Goal: Information Seeking & Learning: Compare options

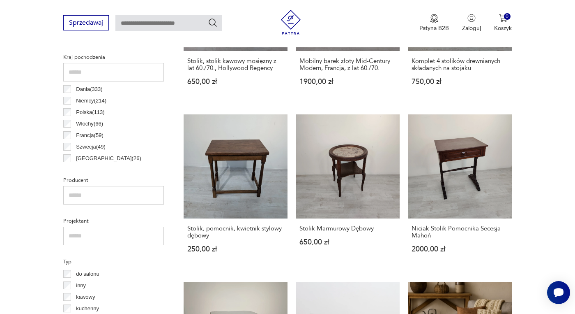
scroll to position [560, 0]
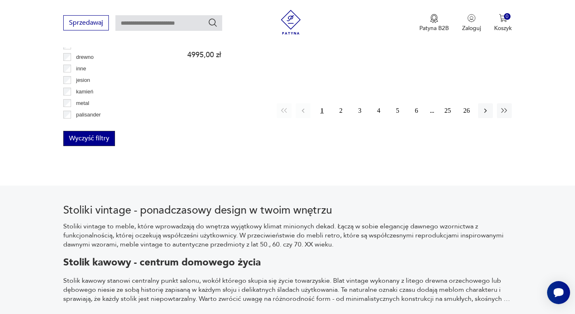
scroll to position [1177, 0]
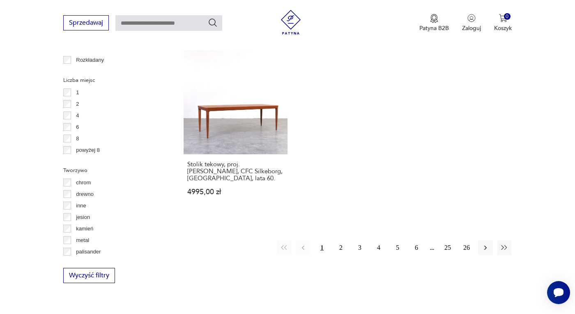
drag, startPoint x: 104, startPoint y: 132, endPoint x: 47, endPoint y: 206, distance: 93.5
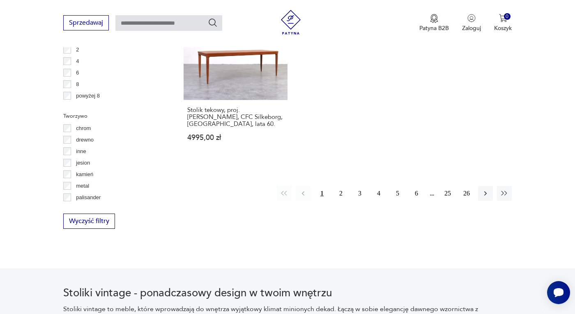
scroll to position [1233, 0]
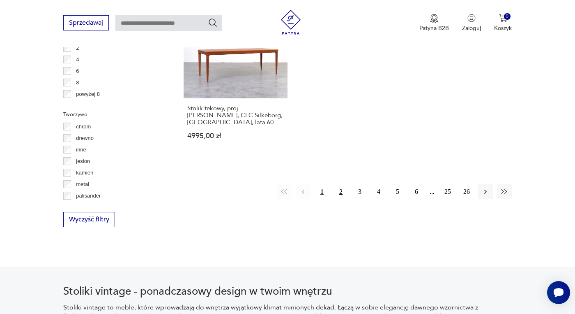
click at [343, 184] on button "2" at bounding box center [341, 191] width 15 height 15
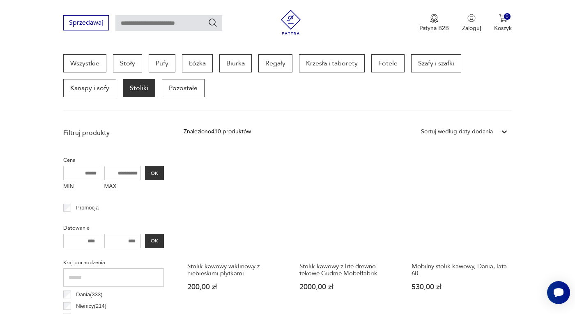
scroll to position [355, 0]
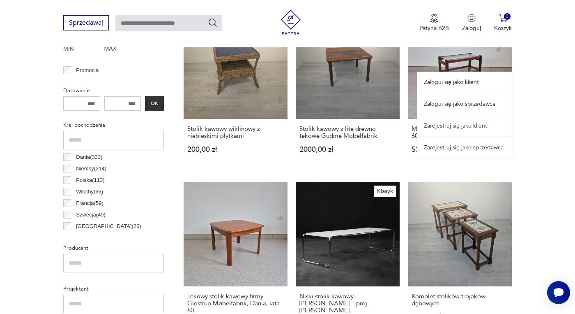
drag, startPoint x: 451, startPoint y: 60, endPoint x: 442, endPoint y: 58, distance: 8.9
click at [442, 58] on div "Zaloguj się jako klient Zaloguj się jako sprzedawca Zarejestruj się jako klient…" at bounding box center [465, 95] width 95 height 125
click at [457, 61] on div "Zaloguj się jako klient Zaloguj się jako sprzedawca Zarejestruj się jako klient…" at bounding box center [465, 95] width 95 height 125
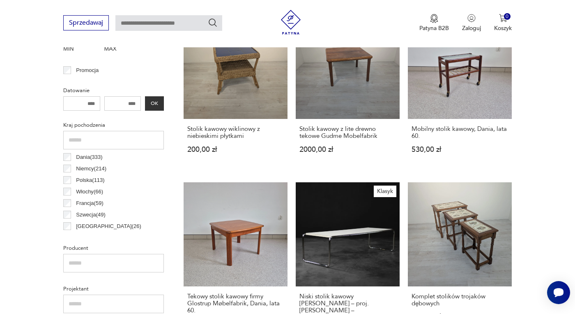
click at [420, 130] on h3 "Mobilny stolik kawowy, Dania, lata 60." at bounding box center [460, 132] width 97 height 14
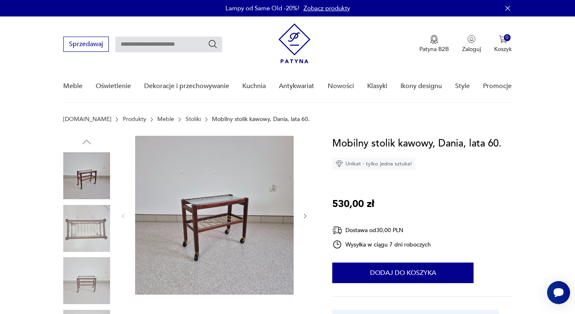
click at [73, 238] on img at bounding box center [86, 228] width 47 height 47
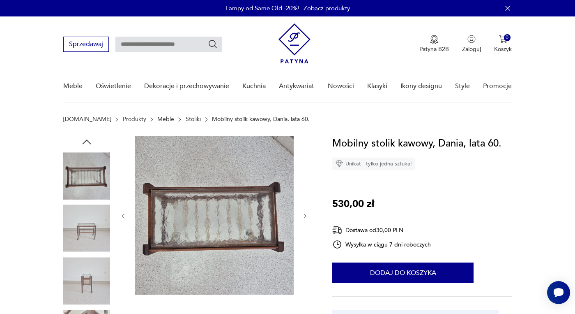
click at [88, 281] on img at bounding box center [86, 280] width 47 height 47
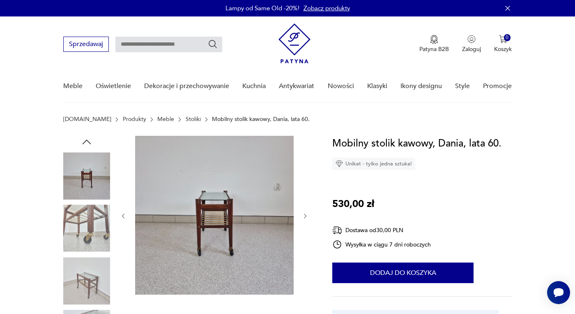
scroll to position [137, 0]
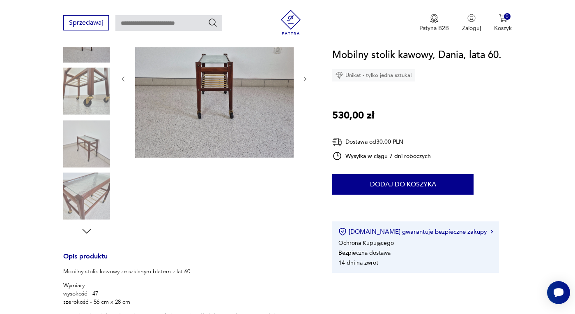
click at [86, 147] on img at bounding box center [86, 143] width 47 height 47
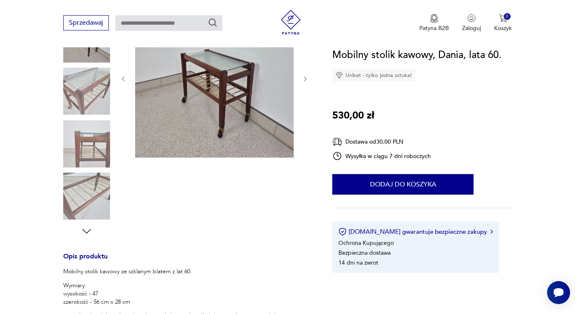
click at [90, 198] on img at bounding box center [86, 196] width 47 height 47
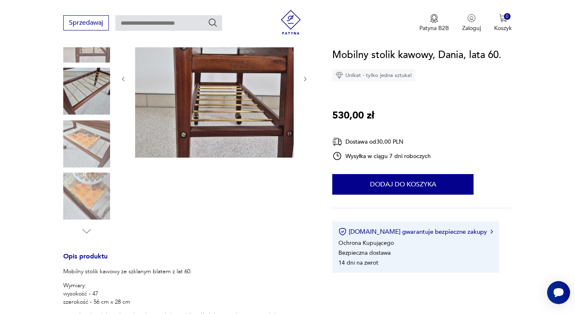
scroll to position [274, 0]
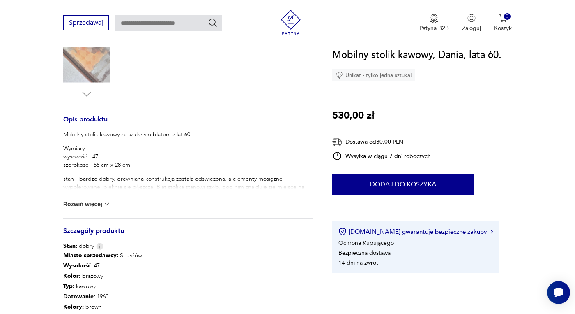
click at [94, 205] on button "Rozwiń więcej" at bounding box center [87, 204] width 48 height 8
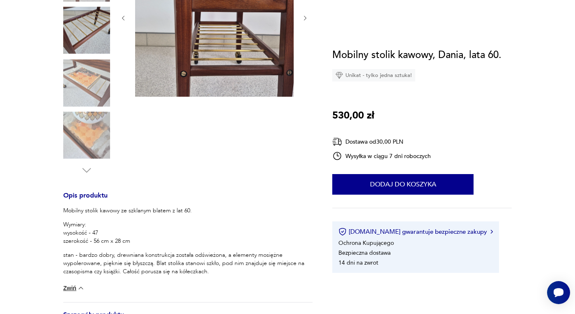
scroll to position [0, 0]
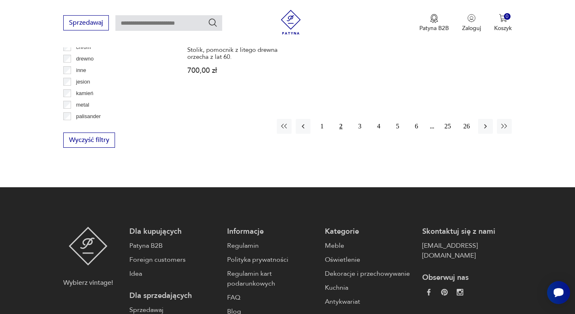
scroll to position [1314, 0]
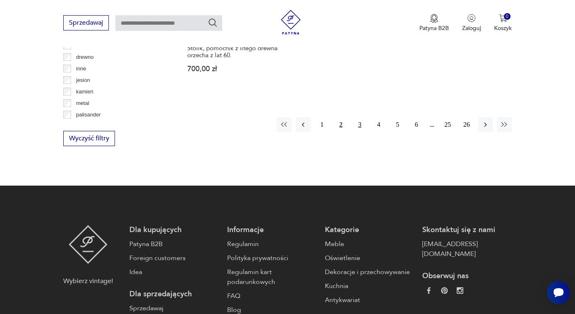
click at [359, 117] on button "3" at bounding box center [360, 124] width 15 height 15
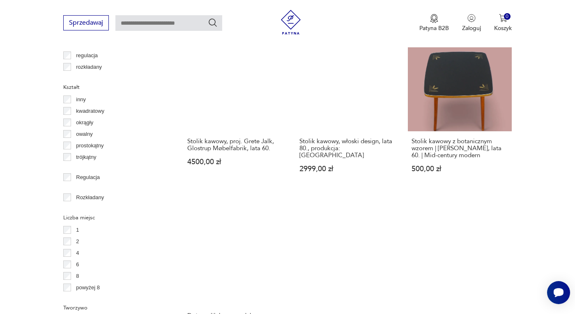
scroll to position [1177, 0]
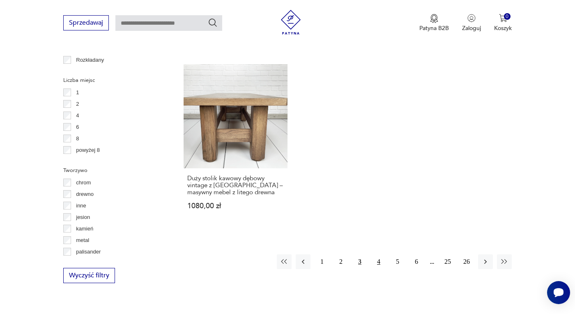
click at [381, 255] on button "4" at bounding box center [379, 261] width 15 height 15
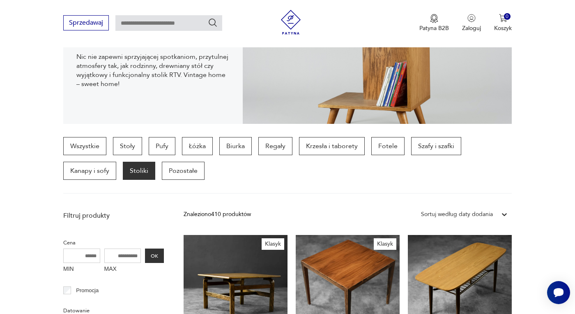
scroll to position [137, 0]
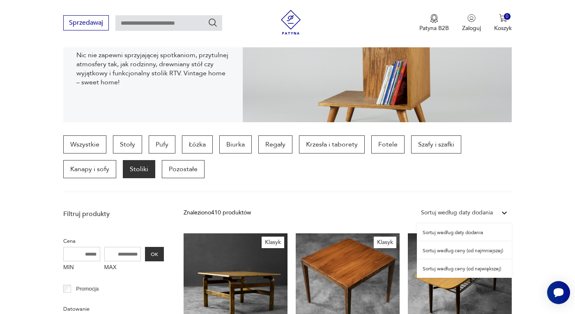
click at [501, 214] on icon at bounding box center [505, 212] width 8 height 8
click at [446, 251] on div "Sortuj według ceny (od najmniejszej)" at bounding box center [464, 250] width 95 height 18
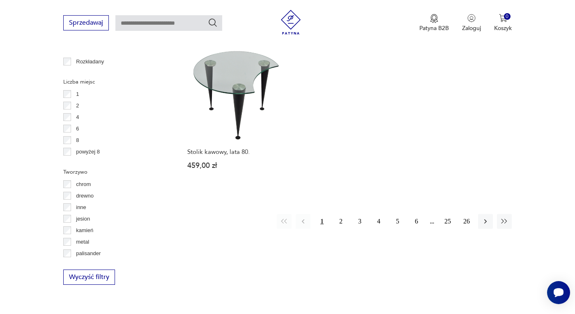
scroll to position [1314, 0]
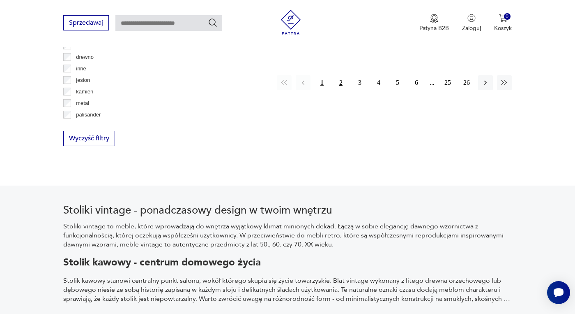
click at [338, 83] on button "2" at bounding box center [341, 82] width 15 height 15
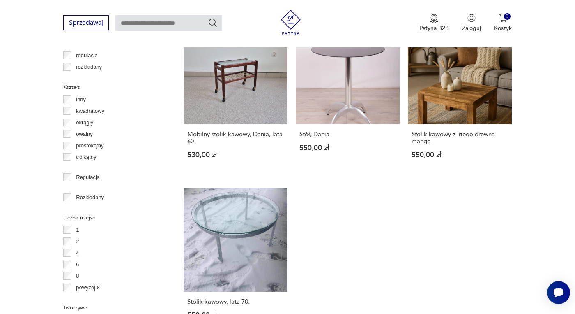
scroll to position [1177, 0]
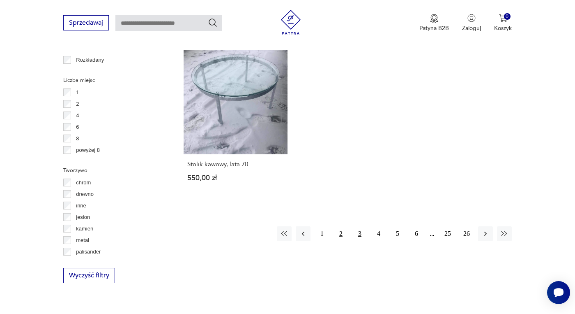
click at [361, 228] on button "3" at bounding box center [360, 233] width 15 height 15
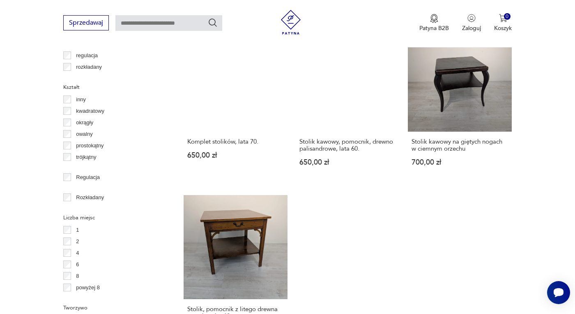
scroll to position [1177, 0]
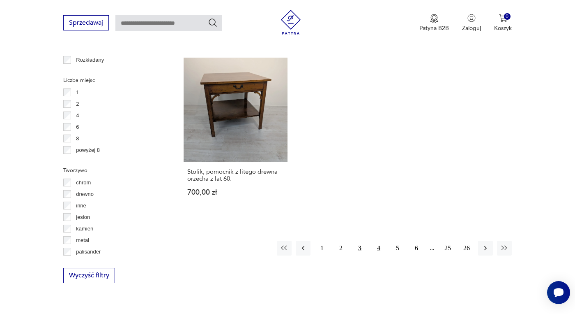
click at [379, 246] on button "4" at bounding box center [379, 247] width 15 height 15
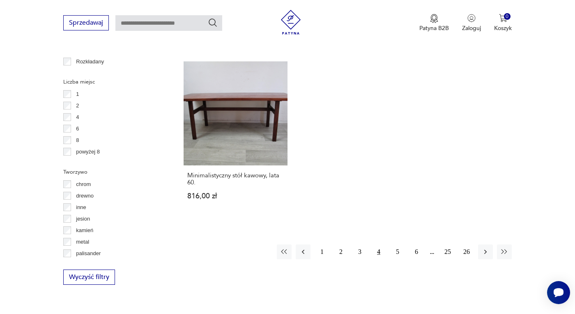
scroll to position [1177, 0]
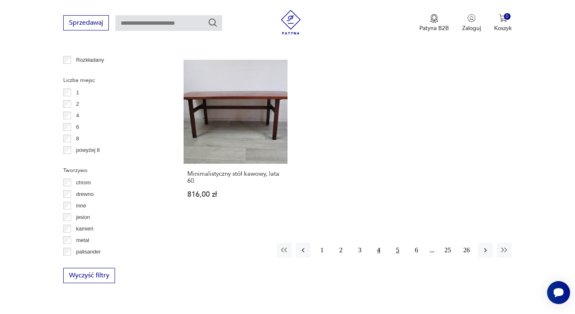
click at [397, 243] on button "5" at bounding box center [397, 250] width 15 height 15
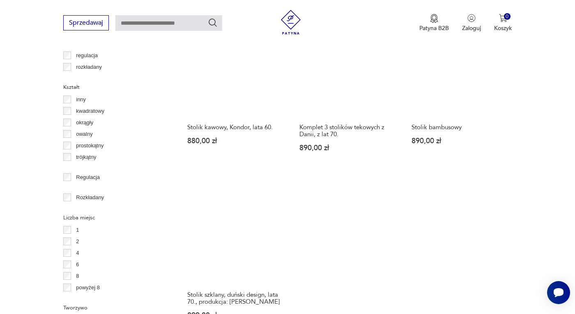
scroll to position [1177, 0]
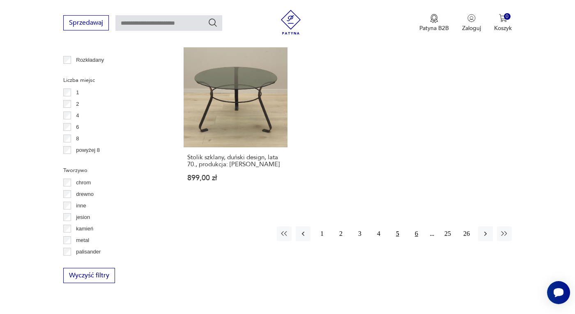
click at [417, 226] on button "6" at bounding box center [416, 233] width 15 height 15
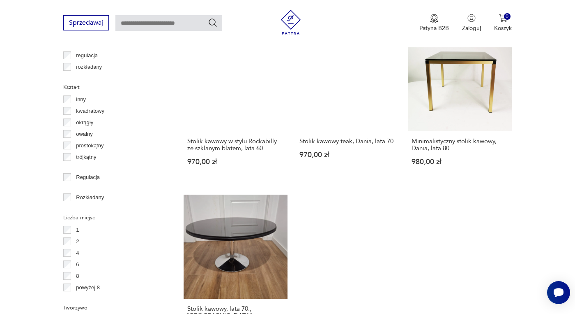
scroll to position [1177, 0]
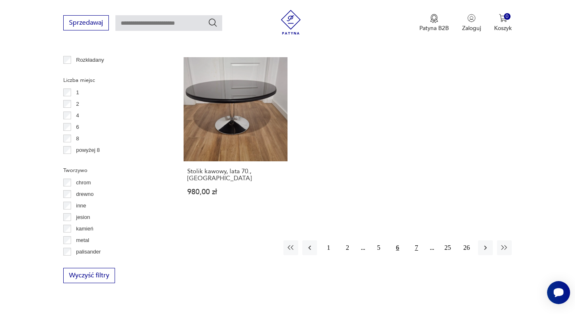
click at [414, 240] on button "7" at bounding box center [416, 247] width 15 height 15
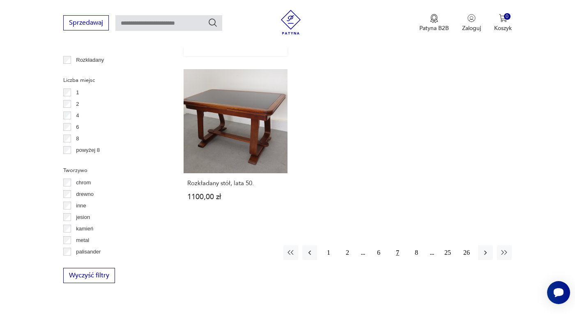
scroll to position [1314, 0]
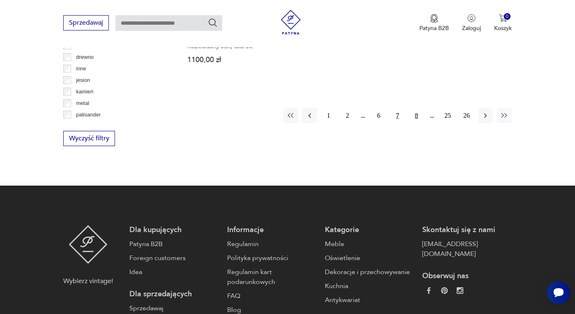
click at [415, 111] on button "8" at bounding box center [416, 115] width 15 height 15
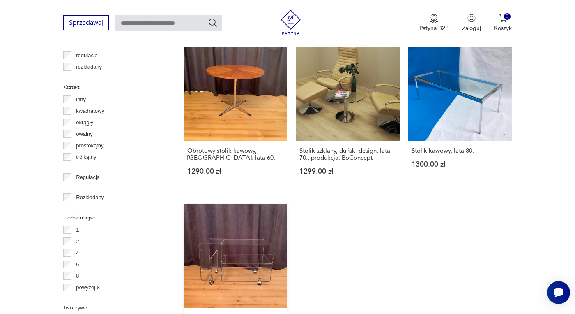
scroll to position [1177, 0]
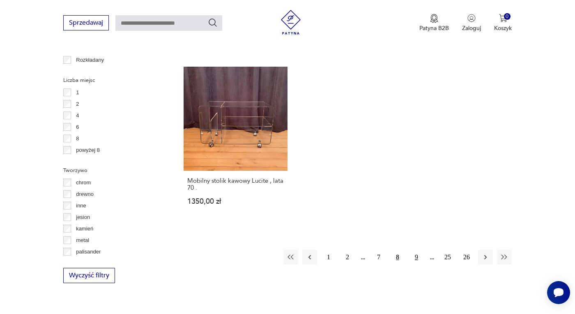
click at [416, 249] on button "9" at bounding box center [416, 256] width 15 height 15
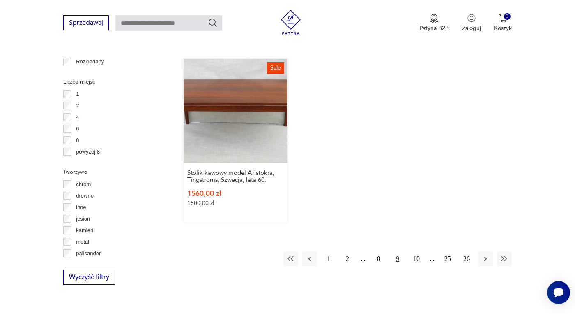
scroll to position [1177, 0]
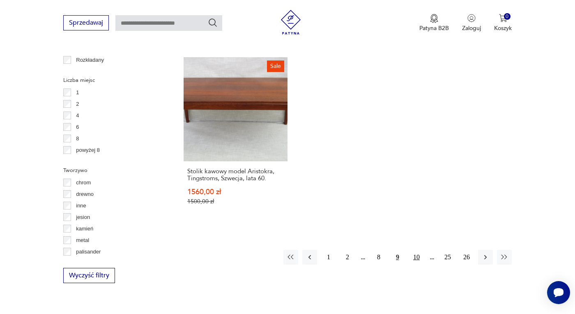
click at [419, 249] on button "10" at bounding box center [416, 256] width 15 height 15
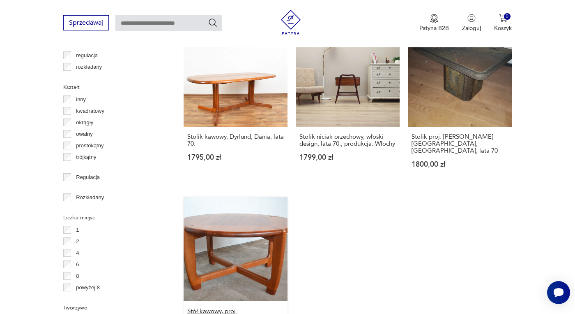
scroll to position [1177, 0]
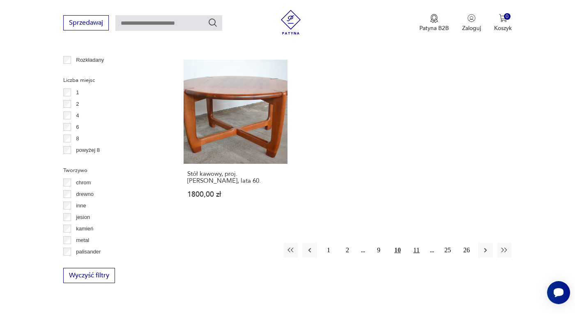
click at [421, 243] on button "11" at bounding box center [416, 250] width 15 height 15
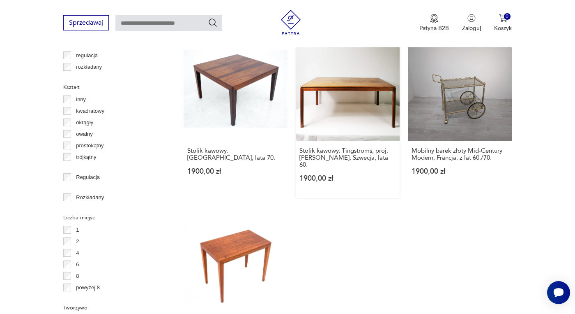
scroll to position [1177, 0]
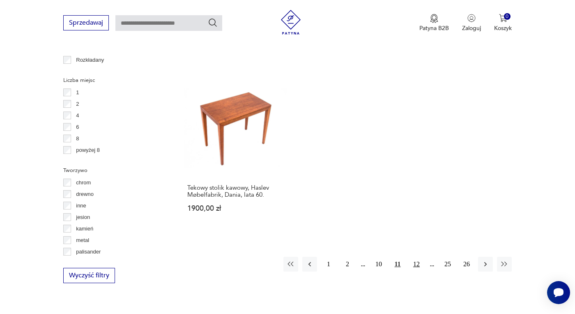
click at [417, 256] on button "12" at bounding box center [416, 263] width 15 height 15
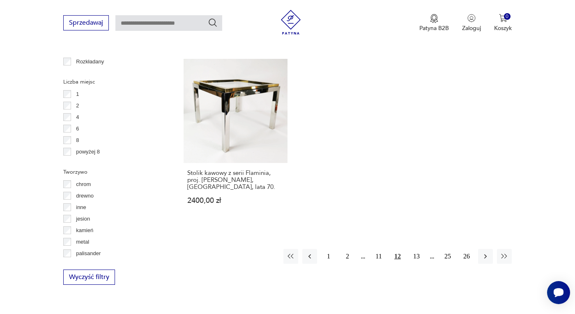
scroll to position [1177, 0]
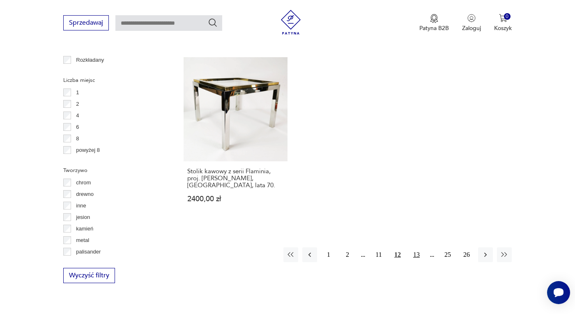
click at [420, 247] on button "13" at bounding box center [416, 254] width 15 height 15
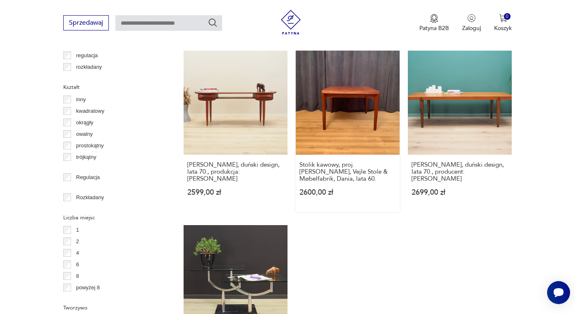
scroll to position [1177, 0]
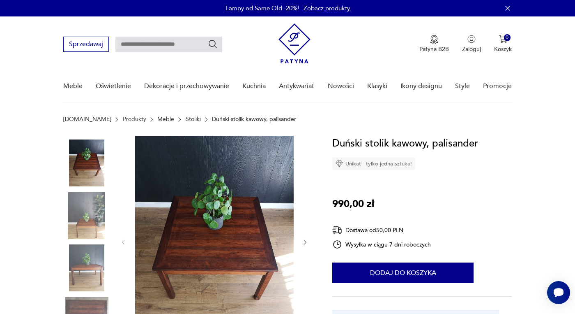
click at [97, 276] on img at bounding box center [86, 267] width 47 height 47
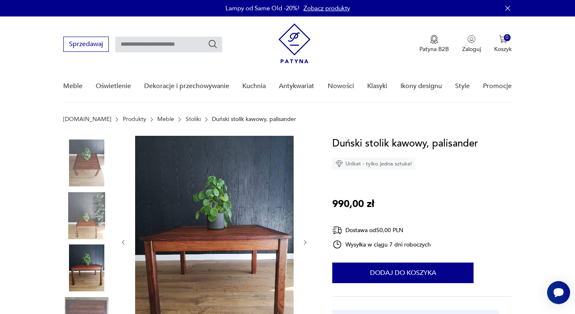
click at [99, 303] on img at bounding box center [86, 320] width 47 height 47
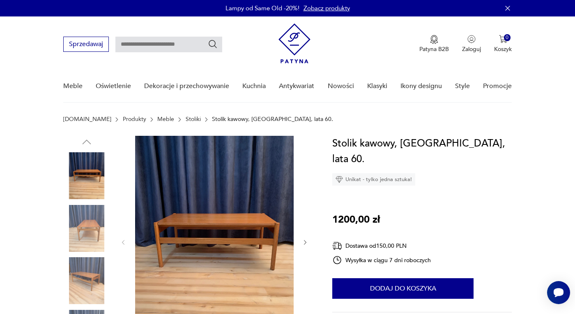
click at [95, 228] on img at bounding box center [86, 228] width 47 height 47
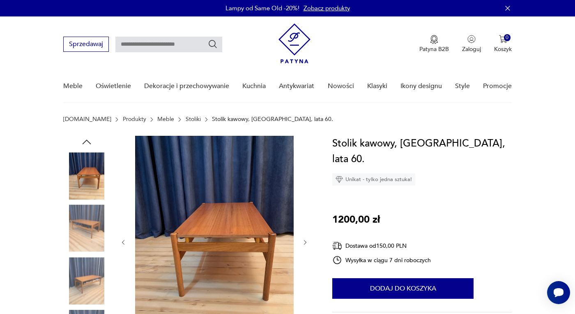
click at [90, 235] on img at bounding box center [86, 228] width 47 height 47
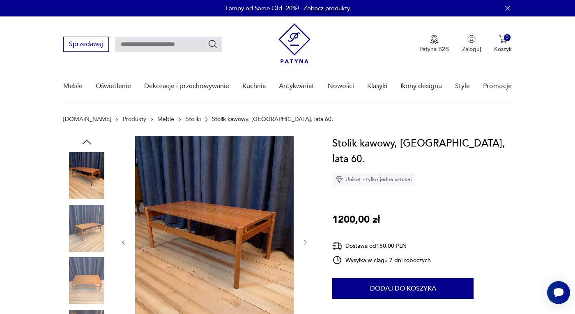
click at [83, 231] on img at bounding box center [86, 228] width 47 height 47
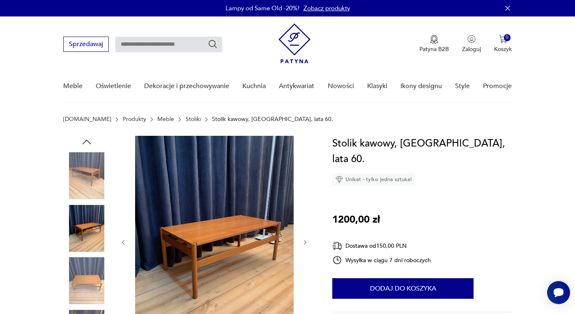
click at [96, 276] on img at bounding box center [86, 280] width 47 height 47
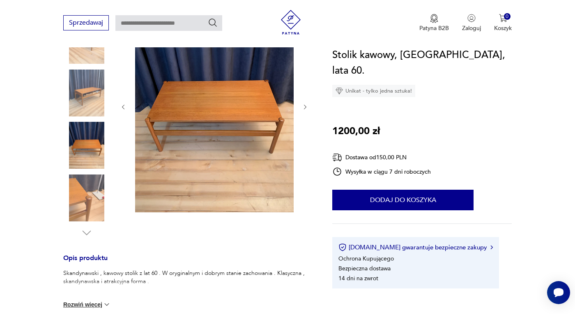
scroll to position [137, 0]
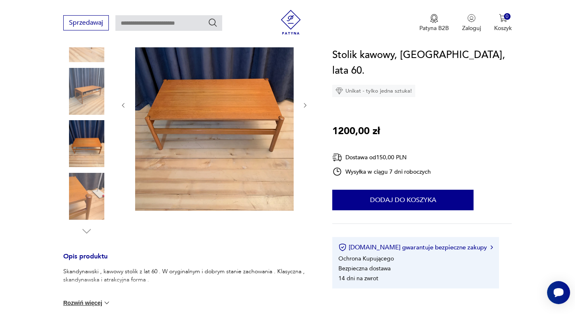
click at [85, 206] on img at bounding box center [86, 196] width 47 height 47
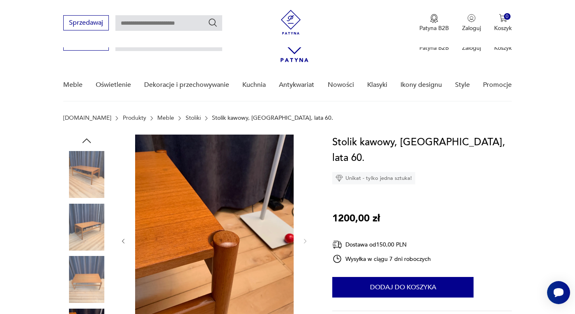
scroll to position [0, 0]
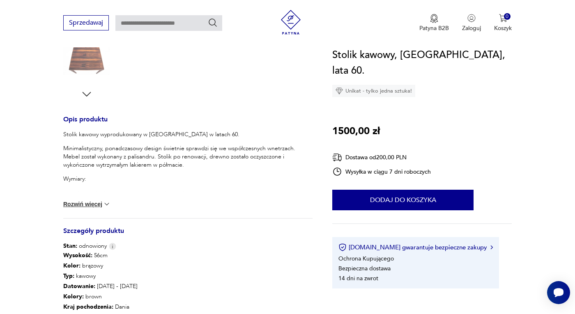
scroll to position [411, 0]
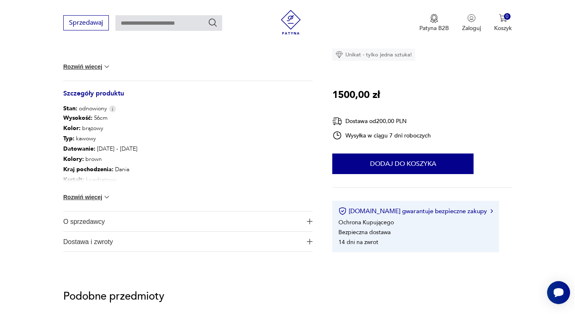
click at [91, 199] on button "Rozwiń więcej" at bounding box center [87, 197] width 48 height 8
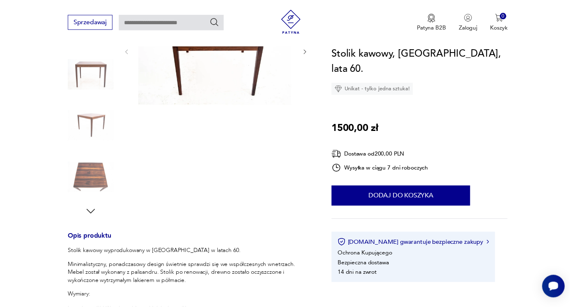
scroll to position [0, 0]
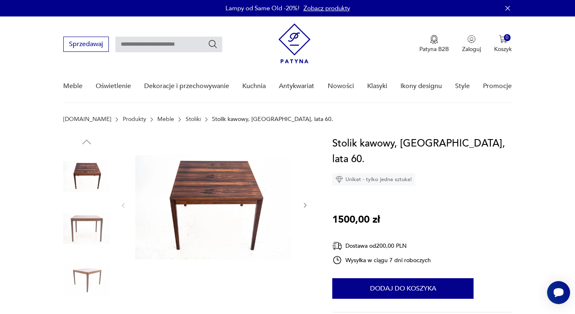
click at [88, 273] on img at bounding box center [86, 280] width 47 height 47
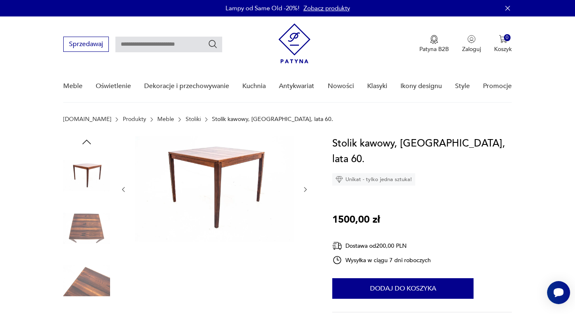
click at [87, 225] on img at bounding box center [86, 228] width 47 height 47
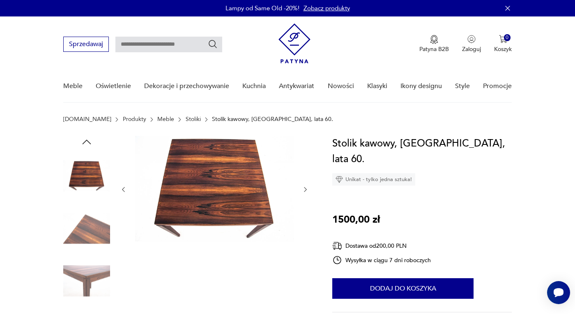
click at [86, 275] on img at bounding box center [86, 280] width 47 height 47
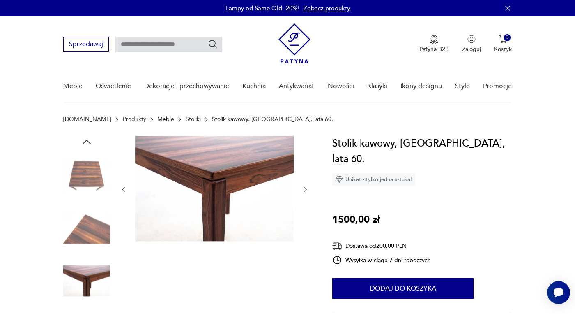
click at [74, 233] on img at bounding box center [86, 228] width 47 height 47
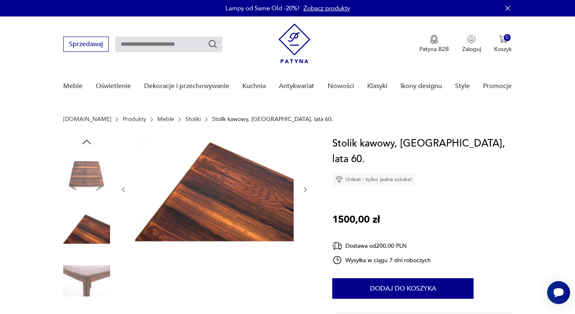
click at [80, 173] on img at bounding box center [86, 175] width 47 height 47
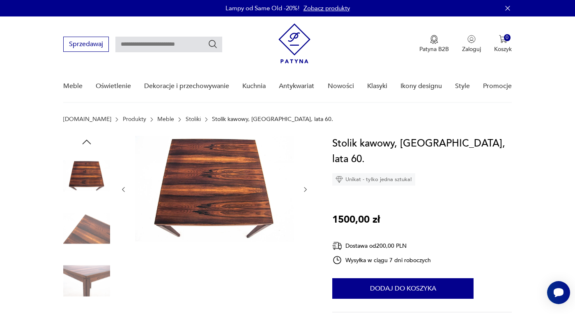
click at [79, 229] on img at bounding box center [86, 228] width 47 height 47
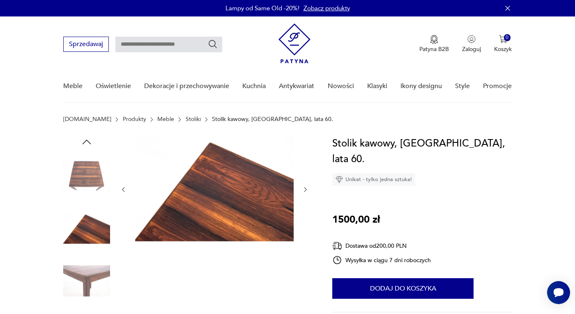
click at [89, 274] on img at bounding box center [86, 280] width 47 height 47
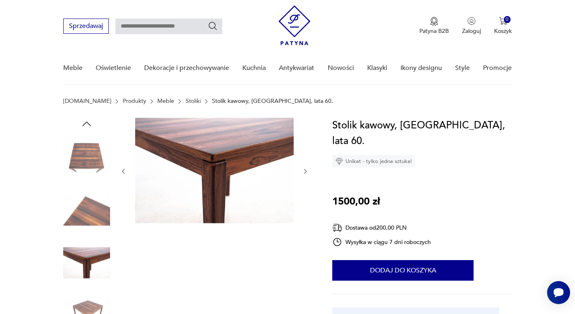
scroll to position [137, 0]
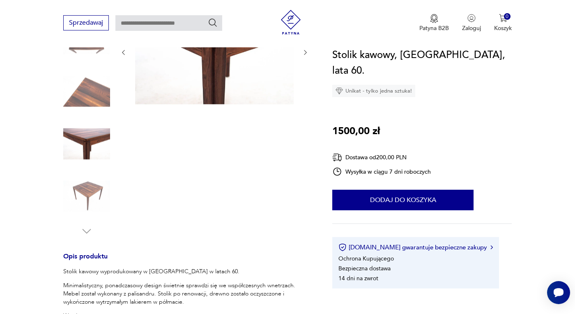
click at [85, 185] on img at bounding box center [86, 196] width 47 height 47
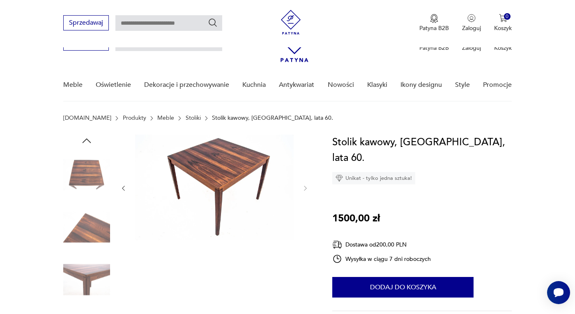
scroll to position [0, 0]
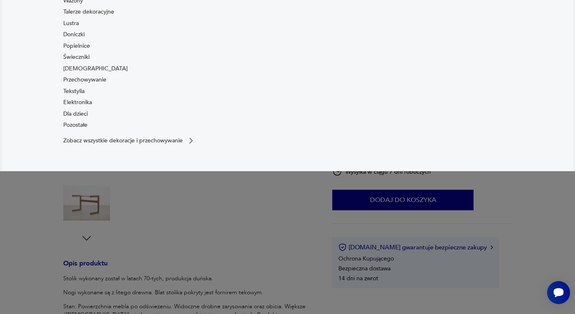
scroll to position [137, 0]
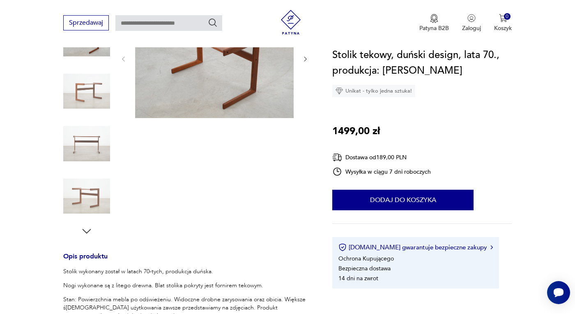
click at [85, 151] on img at bounding box center [86, 143] width 47 height 47
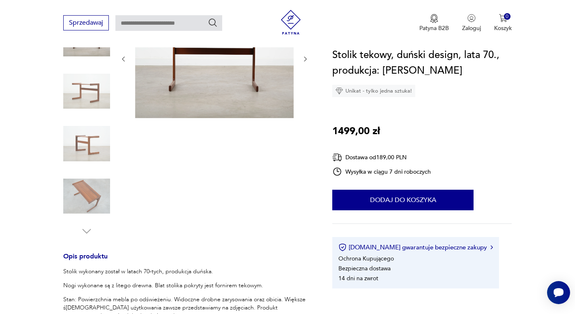
click at [86, 189] on img at bounding box center [86, 196] width 47 height 47
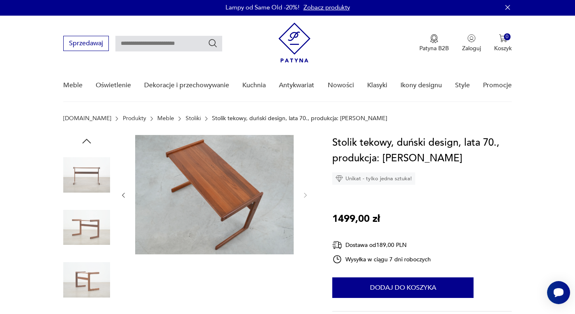
scroll to position [0, 0]
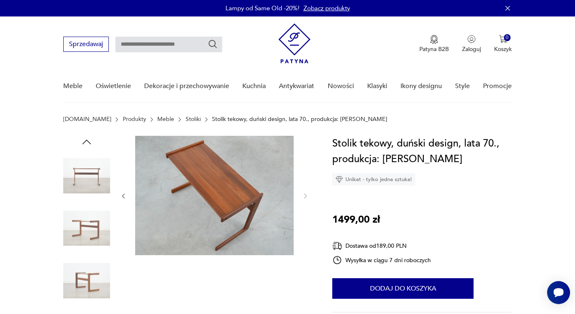
click at [92, 229] on img at bounding box center [86, 228] width 47 height 47
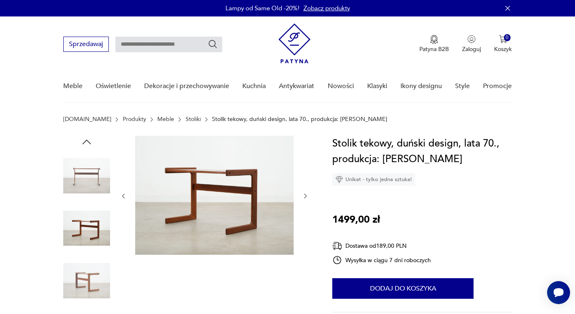
click at [94, 268] on img at bounding box center [86, 280] width 47 height 47
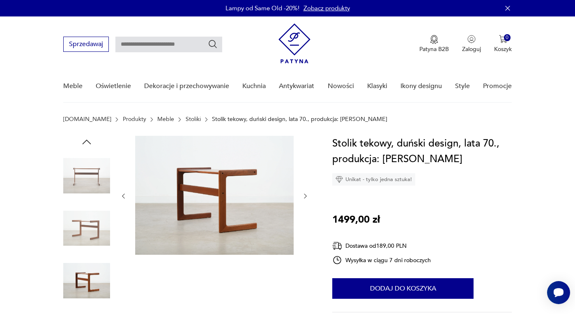
drag, startPoint x: 131, startPoint y: 255, endPoint x: 242, endPoint y: 300, distance: 119.7
click at [242, 300] on div at bounding box center [214, 255] width 189 height 238
click at [92, 236] on img at bounding box center [86, 228] width 47 height 47
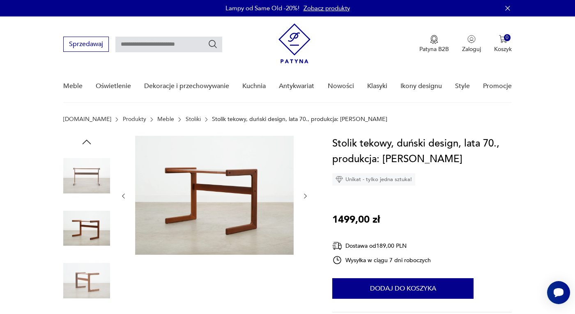
click at [102, 284] on img at bounding box center [86, 280] width 47 height 47
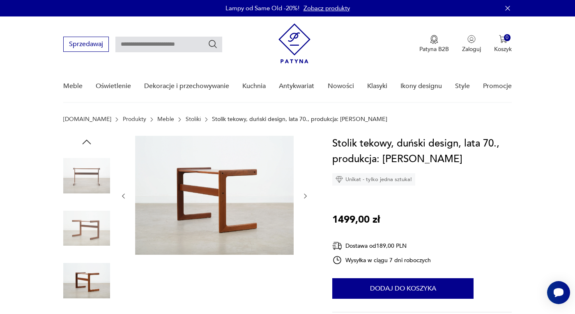
click at [81, 171] on img at bounding box center [86, 175] width 47 height 47
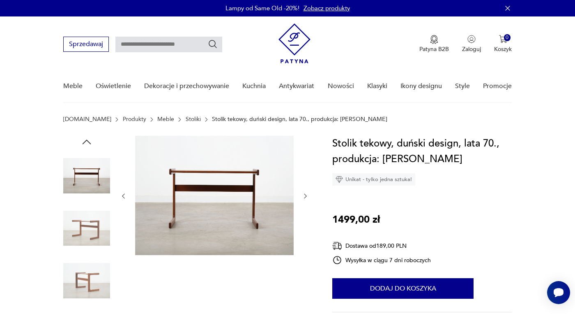
click at [87, 142] on icon "button" at bounding box center [87, 142] width 12 height 12
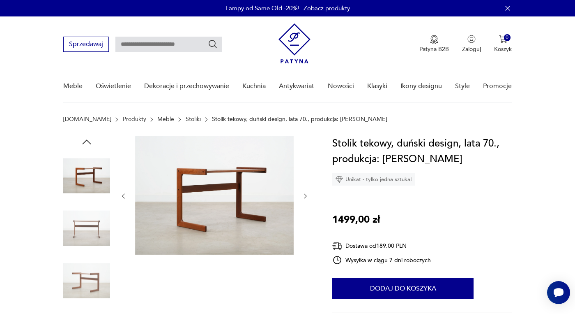
click at [87, 142] on icon "button" at bounding box center [87, 142] width 12 height 12
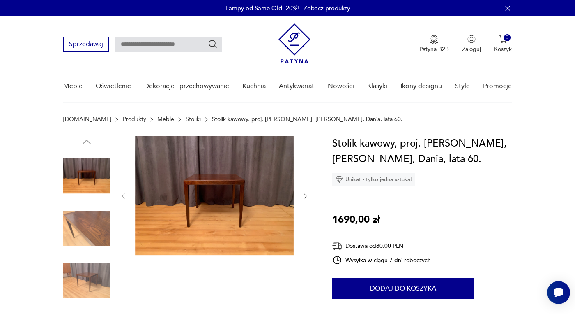
click at [79, 231] on img at bounding box center [86, 228] width 47 height 47
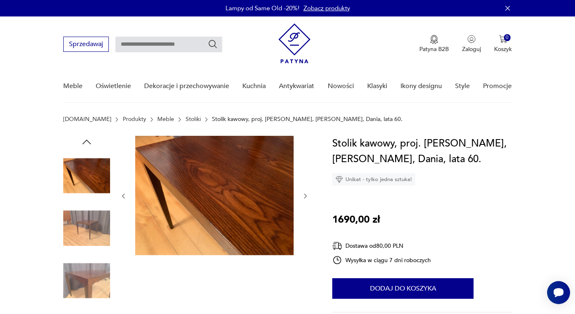
click at [82, 266] on img at bounding box center [86, 280] width 47 height 47
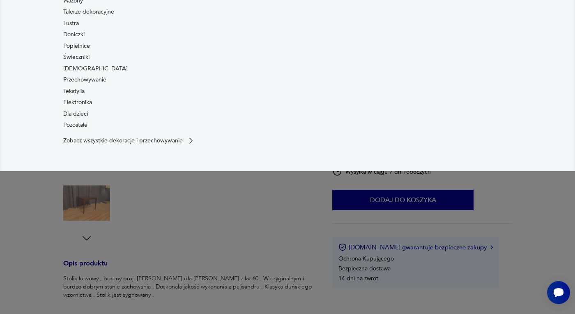
scroll to position [137, 0]
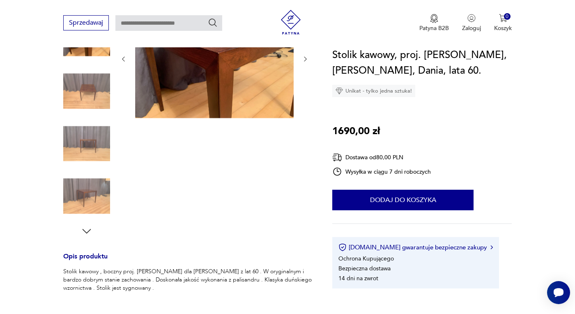
click at [76, 148] on img at bounding box center [86, 143] width 47 height 47
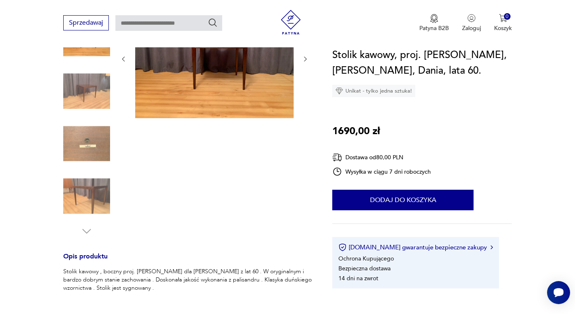
click at [90, 189] on img at bounding box center [86, 196] width 47 height 47
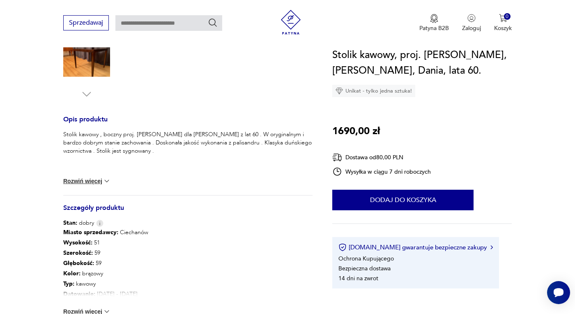
scroll to position [0, 0]
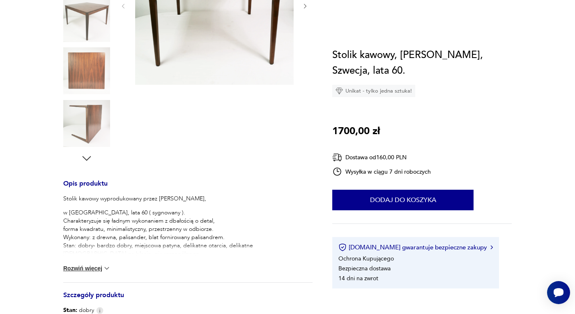
scroll to position [274, 0]
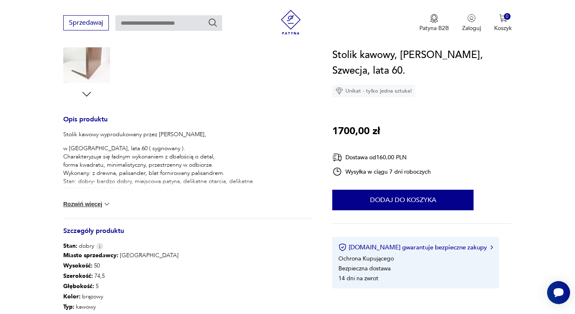
click at [94, 201] on button "Rozwiń więcej" at bounding box center [87, 204] width 48 height 8
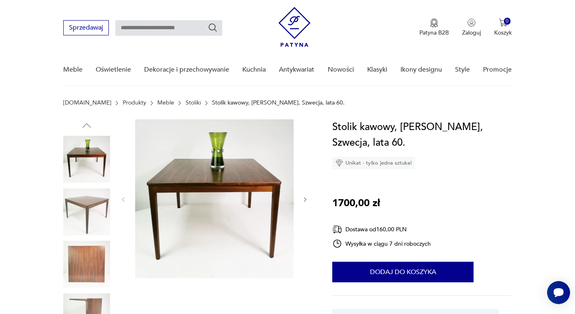
scroll to position [0, 0]
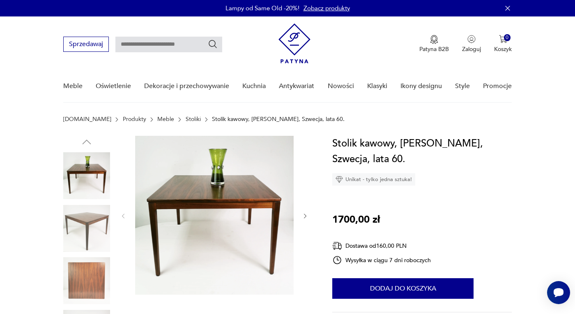
click at [94, 224] on img at bounding box center [86, 228] width 47 height 47
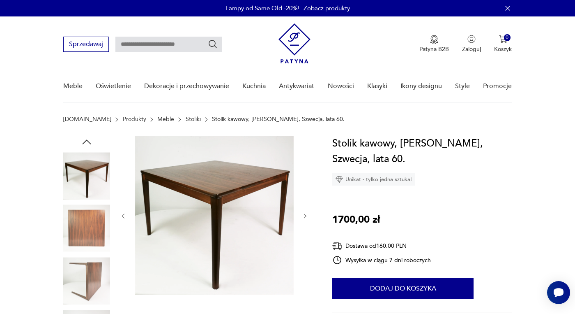
click at [87, 230] on img at bounding box center [86, 228] width 47 height 47
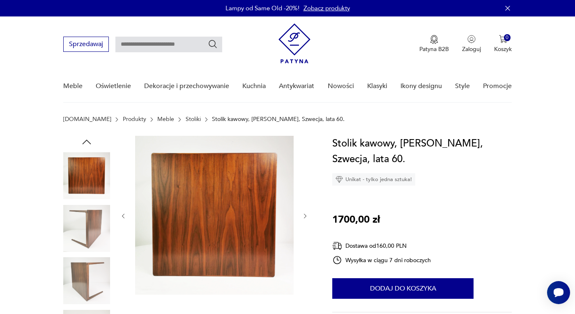
click at [93, 233] on img at bounding box center [86, 228] width 47 height 47
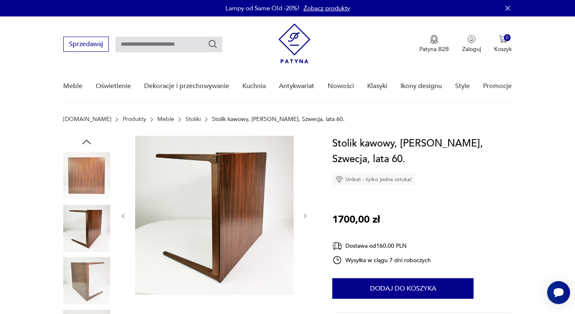
click at [92, 226] on img at bounding box center [86, 228] width 47 height 47
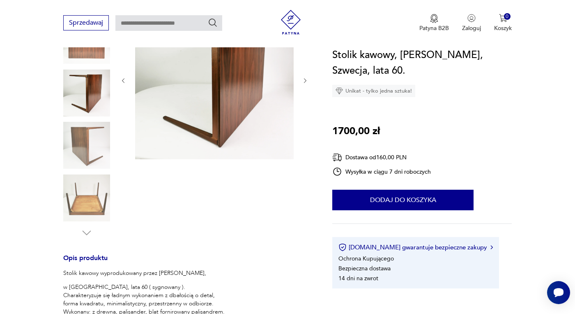
scroll to position [137, 0]
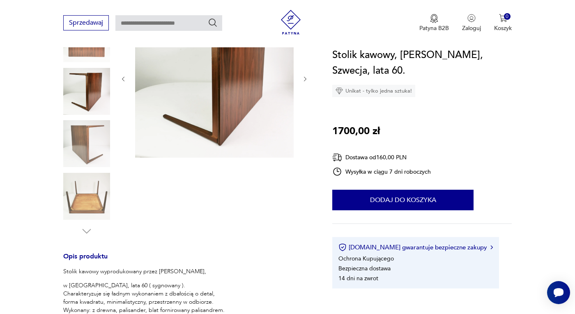
click at [83, 199] on img at bounding box center [86, 196] width 47 height 47
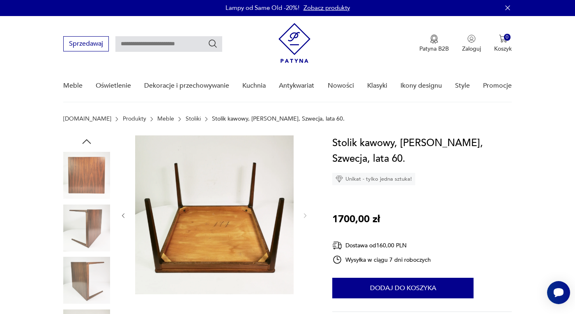
scroll to position [0, 0]
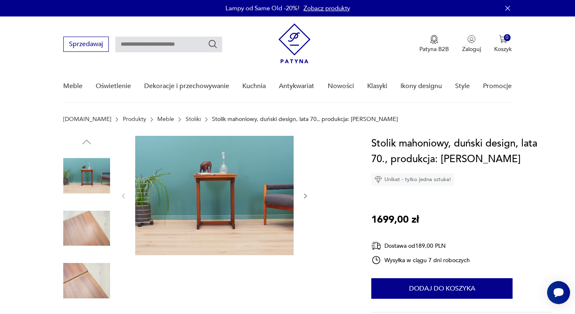
click at [94, 238] on img at bounding box center [86, 228] width 47 height 47
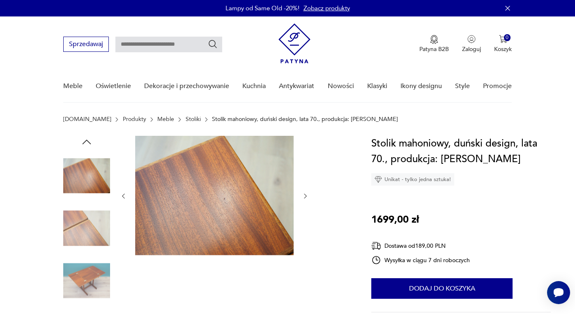
click at [75, 233] on img at bounding box center [86, 228] width 47 height 47
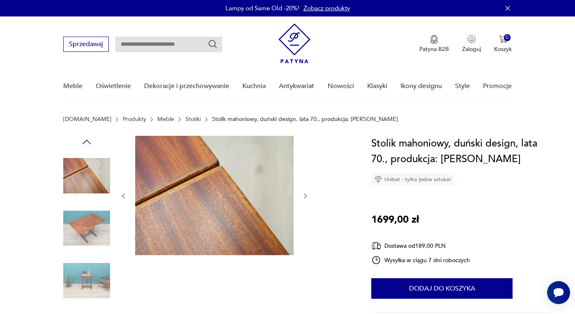
click at [86, 228] on img at bounding box center [86, 228] width 47 height 47
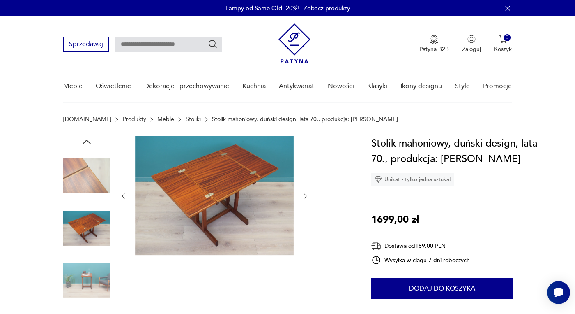
click at [86, 292] on img at bounding box center [86, 280] width 47 height 47
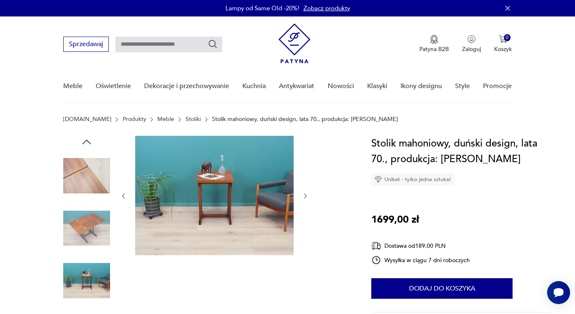
click at [87, 182] on img at bounding box center [86, 175] width 47 height 47
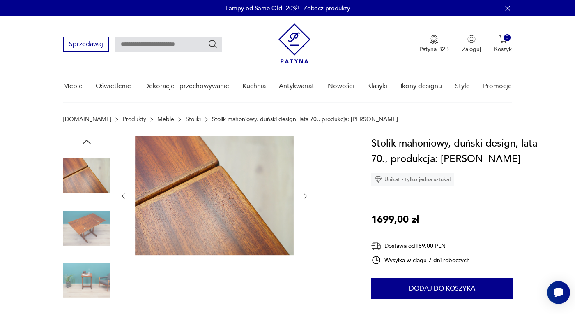
click at [90, 224] on img at bounding box center [86, 228] width 47 height 47
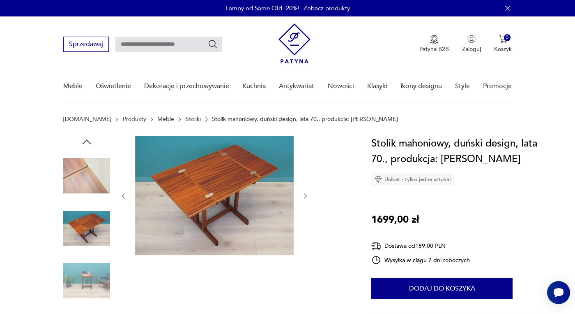
click at [99, 284] on img at bounding box center [86, 280] width 47 height 47
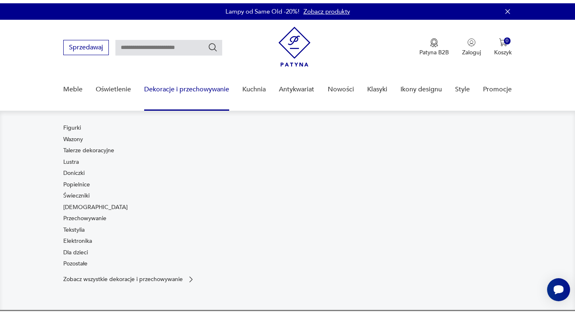
scroll to position [137, 0]
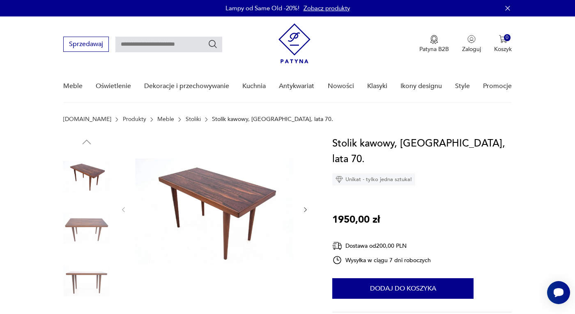
click at [97, 225] on img at bounding box center [86, 228] width 47 height 47
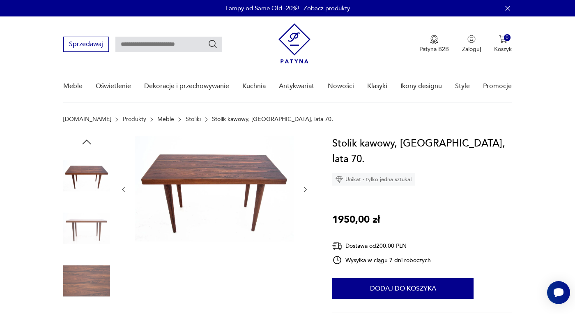
click at [95, 282] on img at bounding box center [86, 280] width 47 height 47
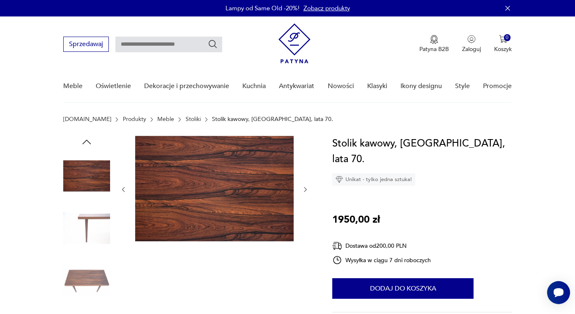
click at [82, 281] on img at bounding box center [86, 280] width 47 height 47
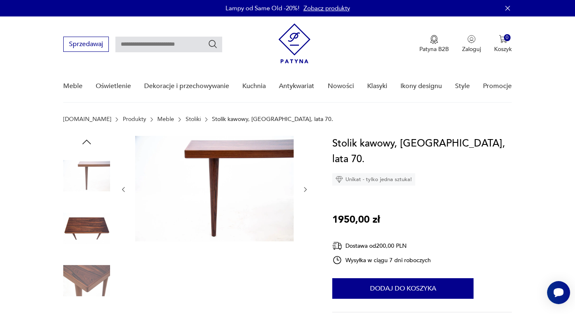
click at [209, 152] on img at bounding box center [214, 189] width 159 height 106
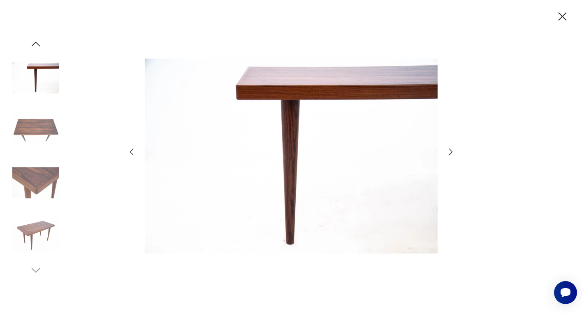
click at [565, 18] on icon "button" at bounding box center [562, 16] width 14 height 14
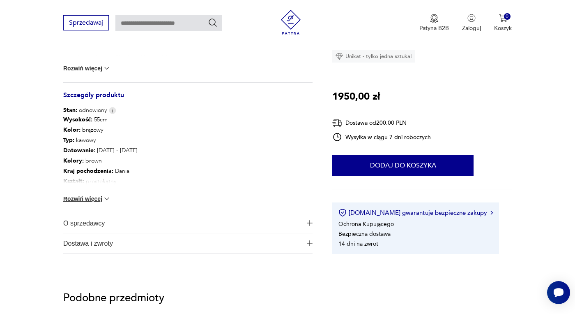
scroll to position [411, 0]
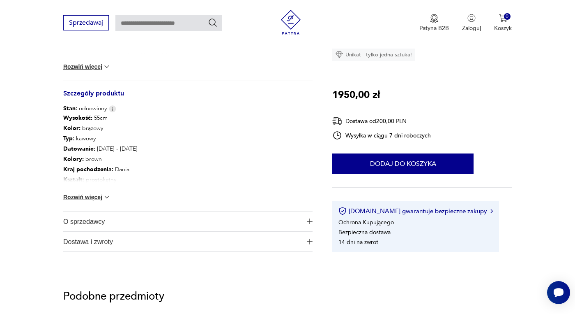
click at [78, 197] on button "Rozwiń więcej" at bounding box center [87, 197] width 48 height 8
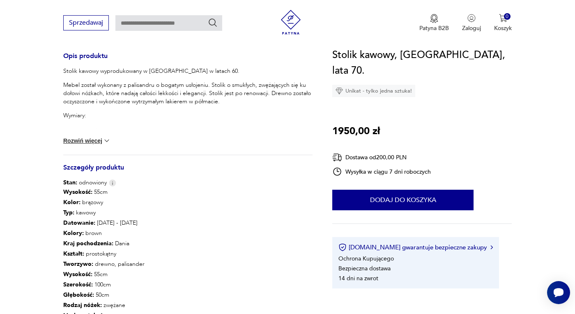
scroll to position [0, 0]
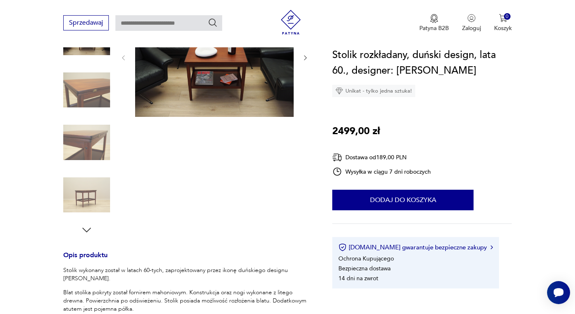
scroll to position [137, 0]
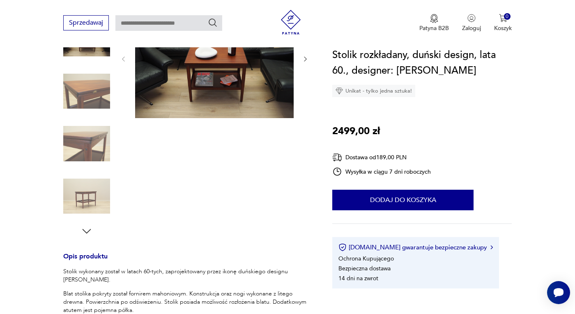
click at [83, 141] on img at bounding box center [86, 143] width 47 height 47
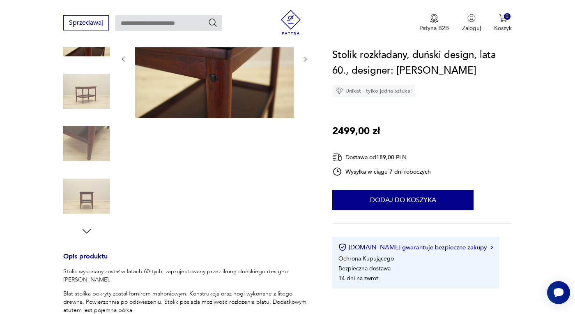
scroll to position [0, 0]
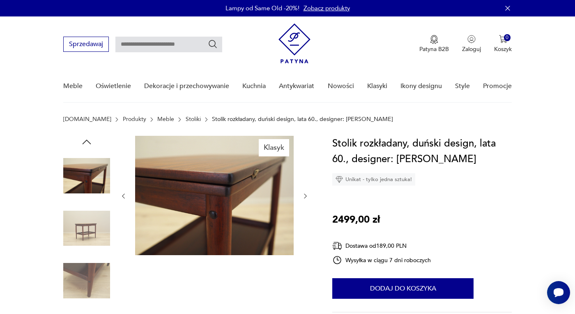
click at [94, 232] on img at bounding box center [86, 228] width 47 height 47
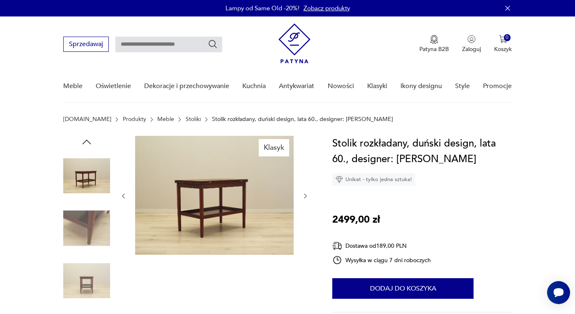
click at [81, 287] on img at bounding box center [86, 280] width 47 height 47
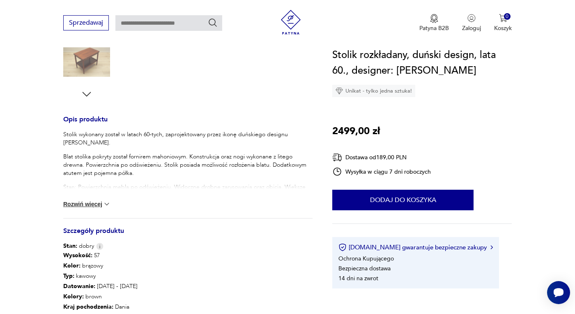
scroll to position [411, 0]
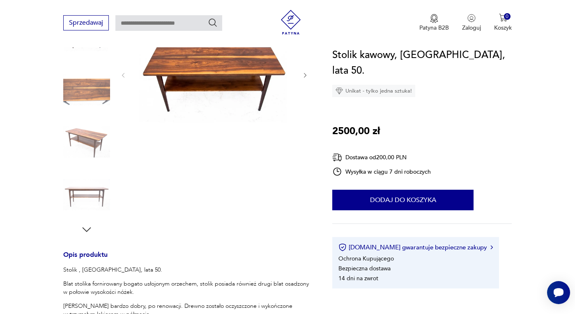
scroll to position [137, 0]
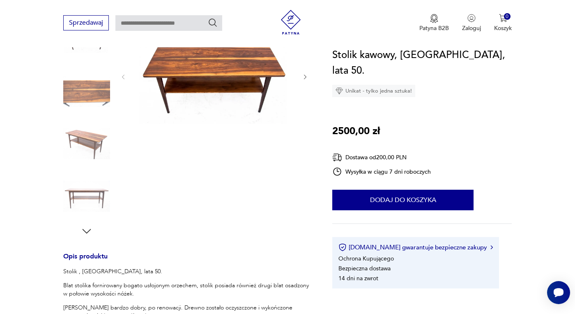
click at [85, 231] on icon "button" at bounding box center [87, 231] width 9 height 5
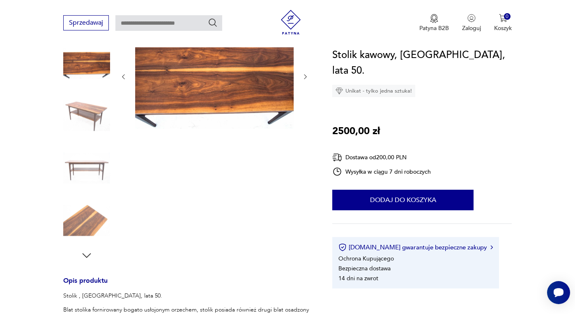
scroll to position [112, 0]
click at [83, 219] on img at bounding box center [86, 220] width 47 height 47
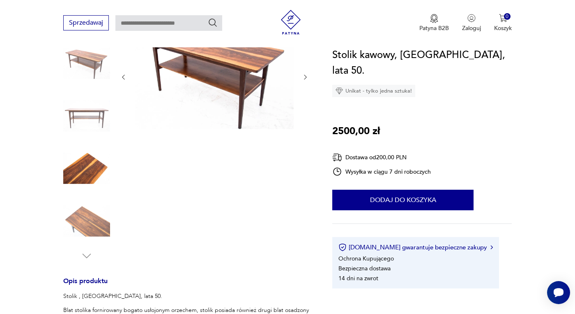
click at [83, 219] on img at bounding box center [86, 220] width 47 height 47
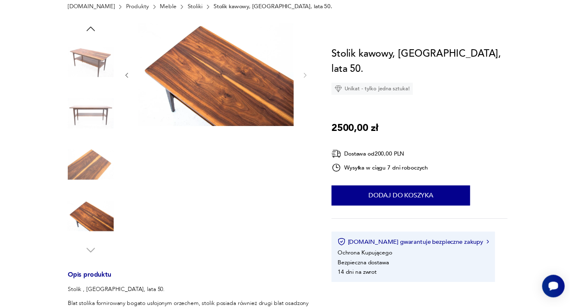
scroll to position [0, 0]
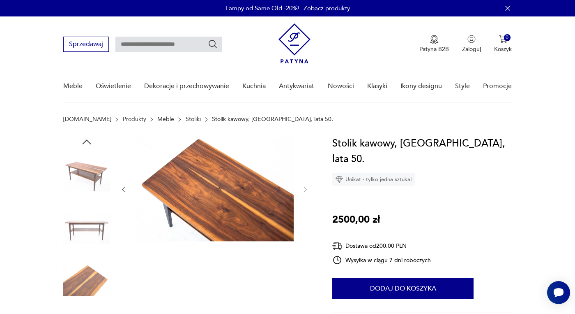
click at [95, 227] on img at bounding box center [86, 228] width 47 height 47
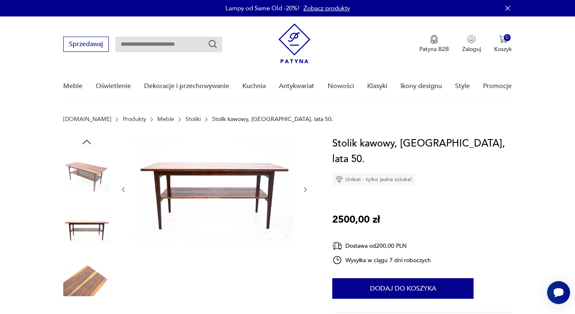
click at [95, 279] on img at bounding box center [86, 280] width 47 height 47
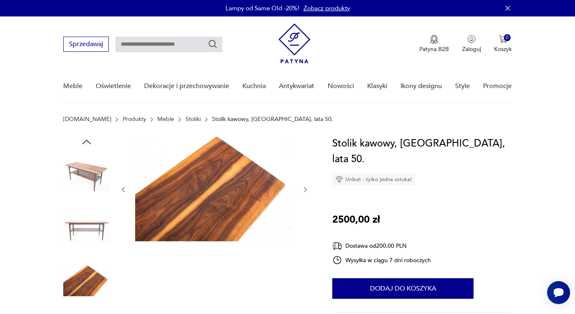
click at [87, 175] on img at bounding box center [86, 175] width 47 height 47
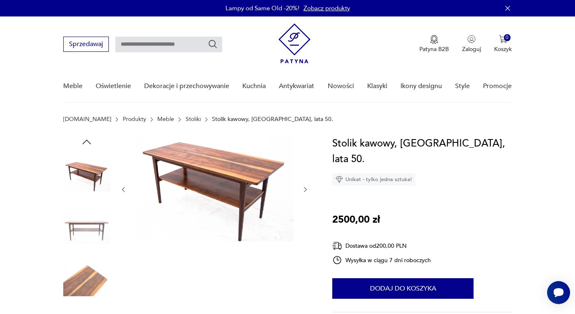
click at [240, 210] on img at bounding box center [214, 189] width 159 height 106
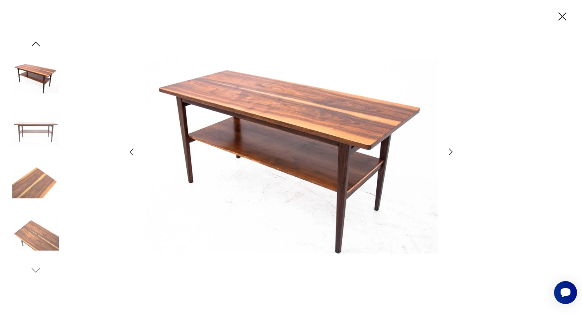
click at [564, 16] on icon "button" at bounding box center [562, 16] width 14 height 14
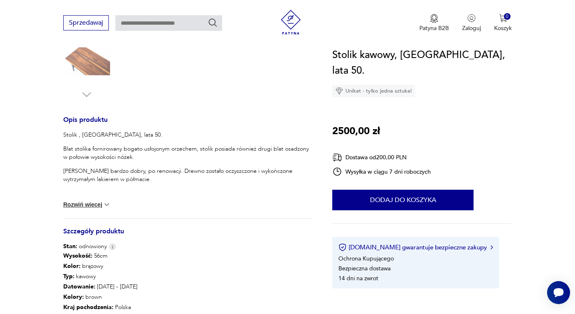
scroll to position [274, 0]
